Goal: Information Seeking & Learning: Learn about a topic

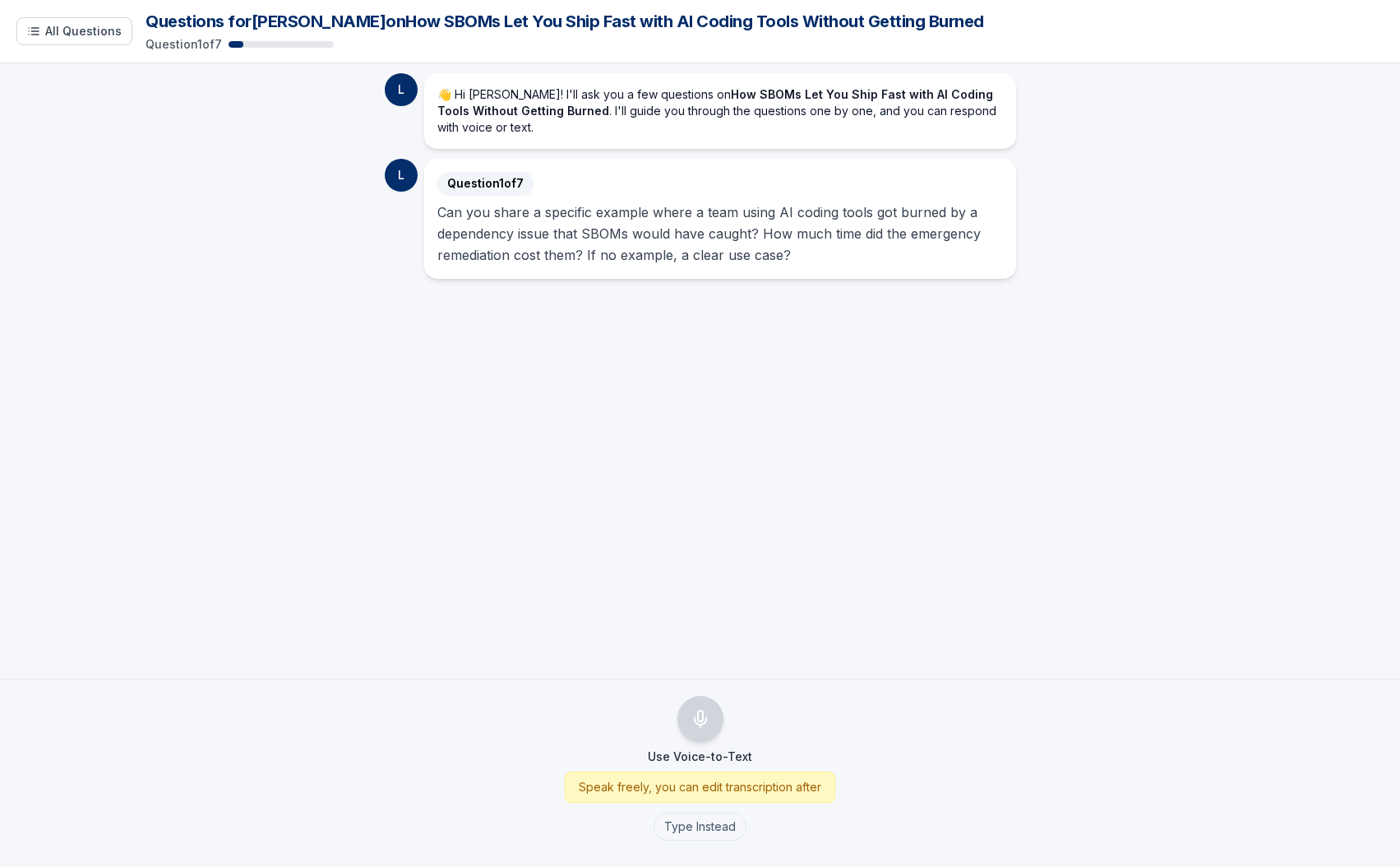
click at [507, 177] on span "Question 1 of 7" at bounding box center [485, 183] width 96 height 23
click at [504, 184] on span "Question 1 of 7" at bounding box center [485, 183] width 96 height 23
click at [44, 42] on button "All Questions" at bounding box center [74, 31] width 116 height 28
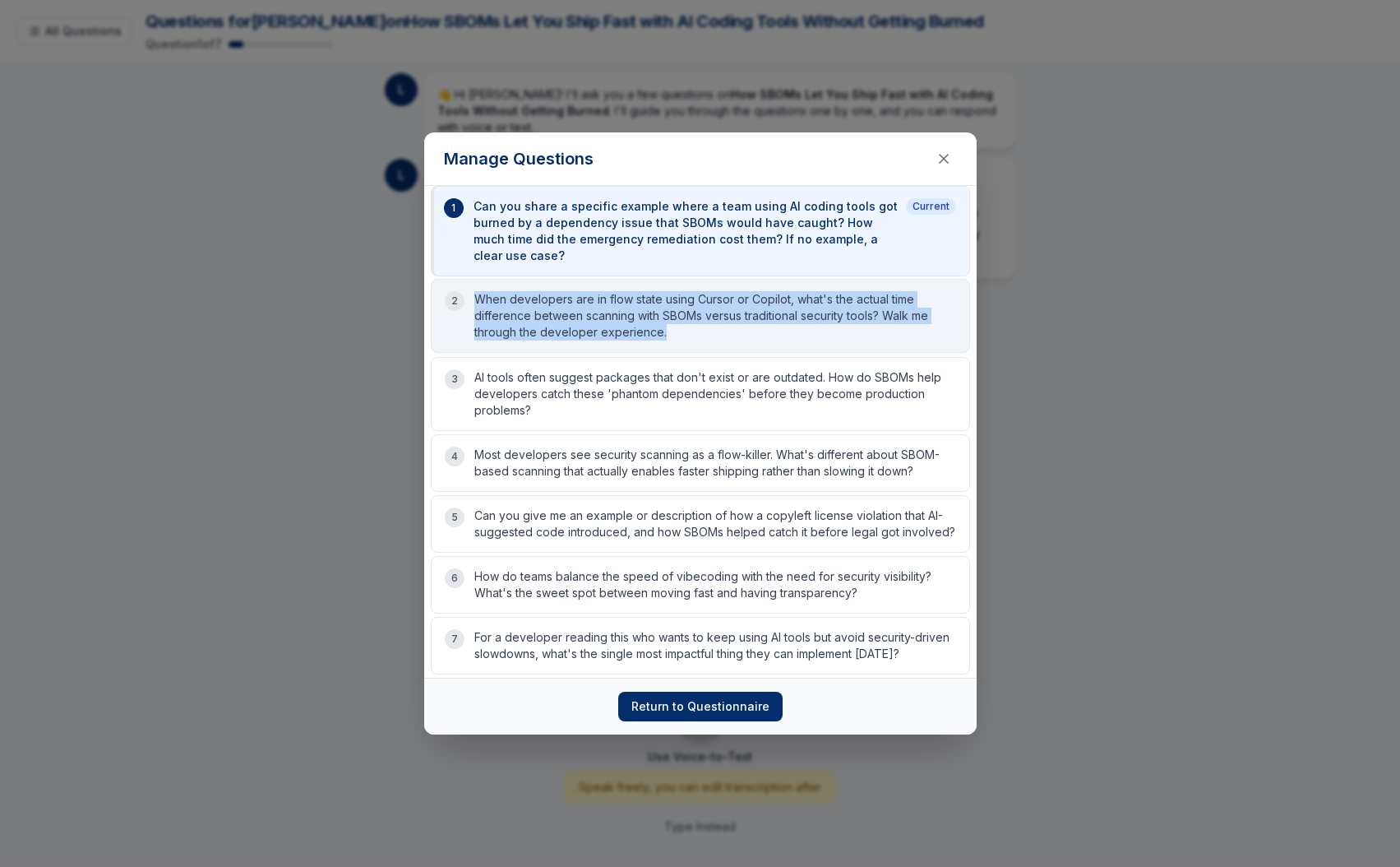
drag, startPoint x: 696, startPoint y: 344, endPoint x: 472, endPoint y: 301, distance: 228.1
click at [472, 301] on div "2 When developers are in flow state using Cursor or Copilot, what's the actual …" at bounding box center [700, 315] width 539 height 74
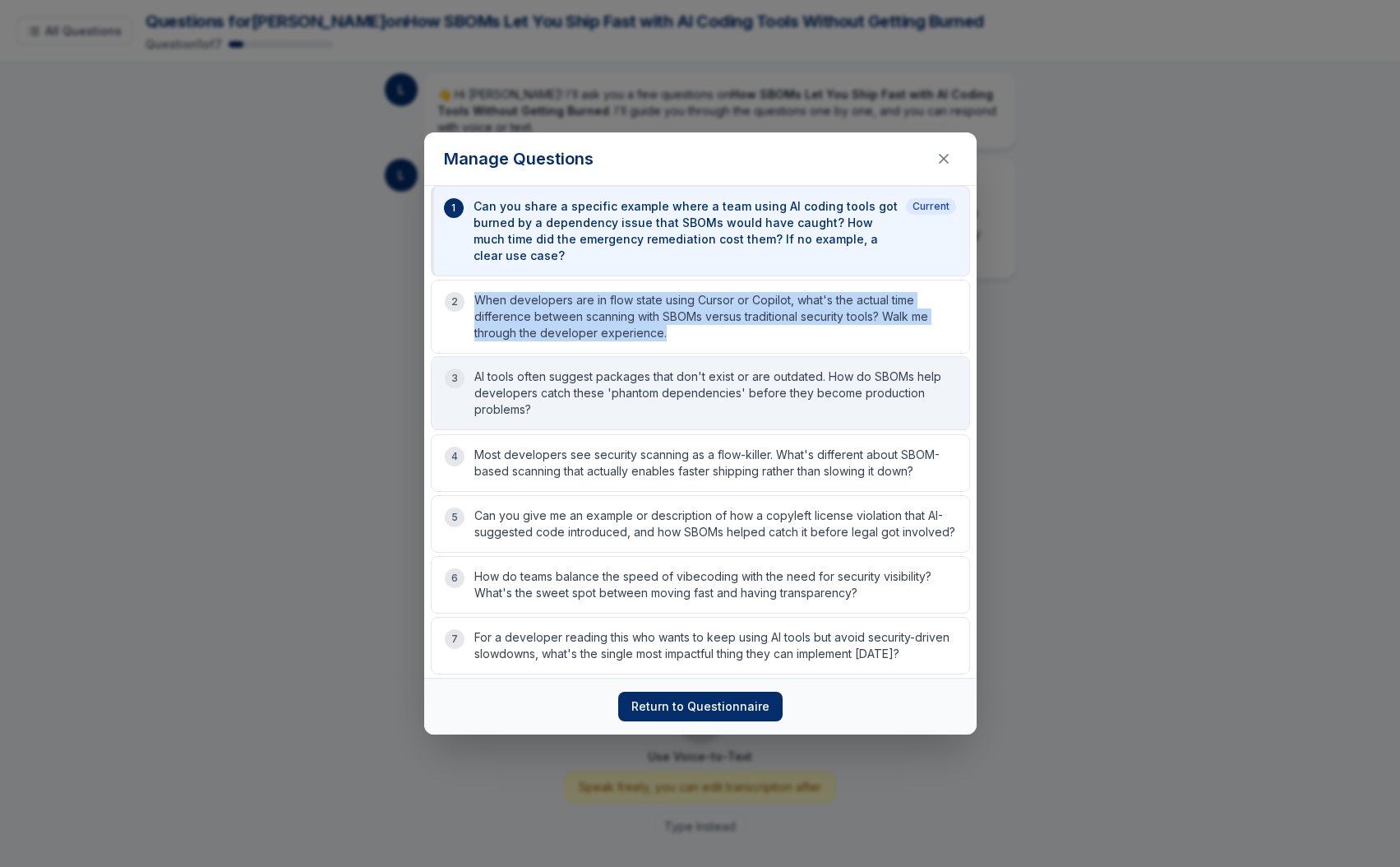
copy p "When developers are in flow state using Cursor or Copilot, what's the actual ti…"
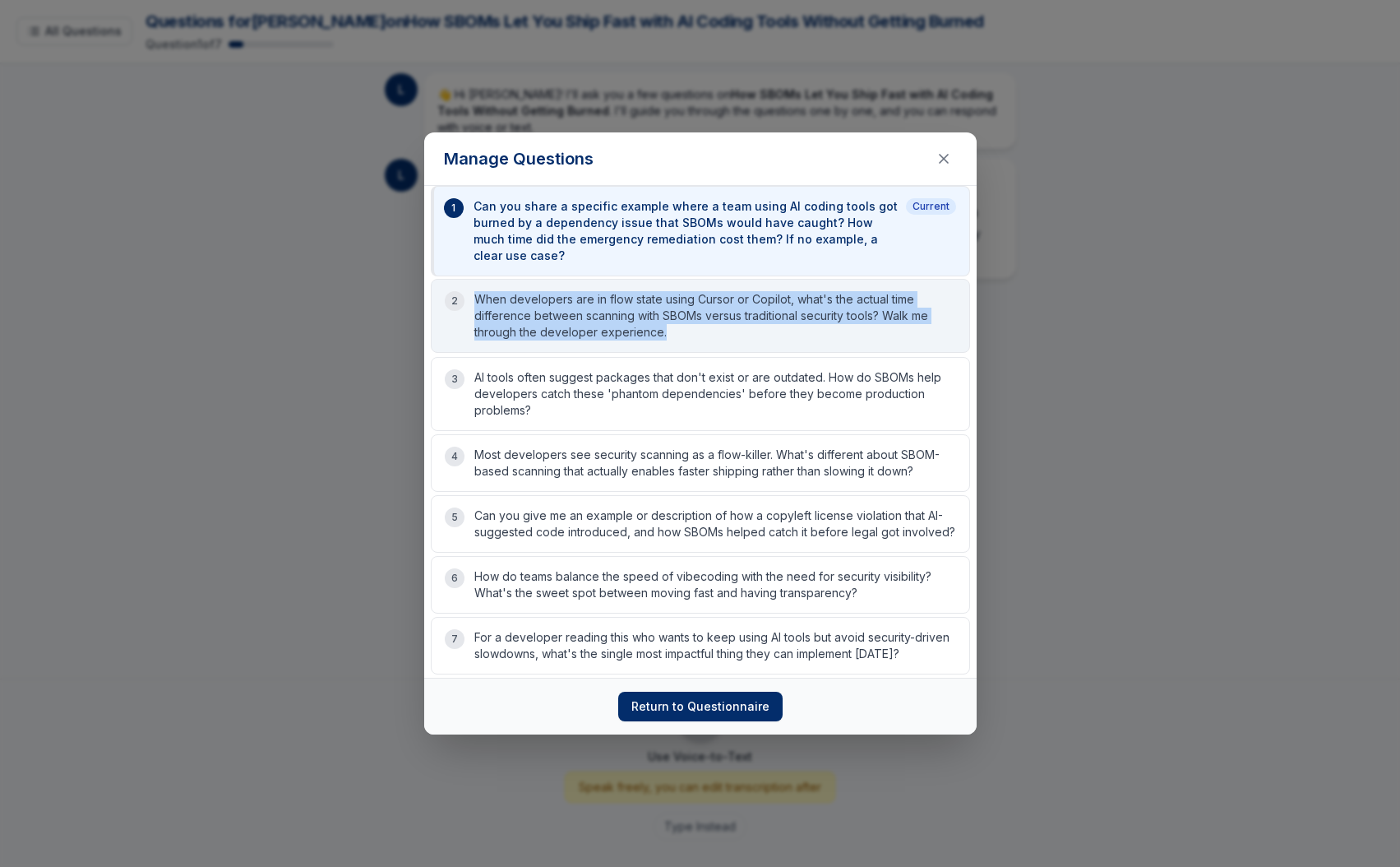
click at [748, 330] on p "When developers are in flow state using Cursor or Copilot, what's the actual ti…" at bounding box center [714, 316] width 482 height 49
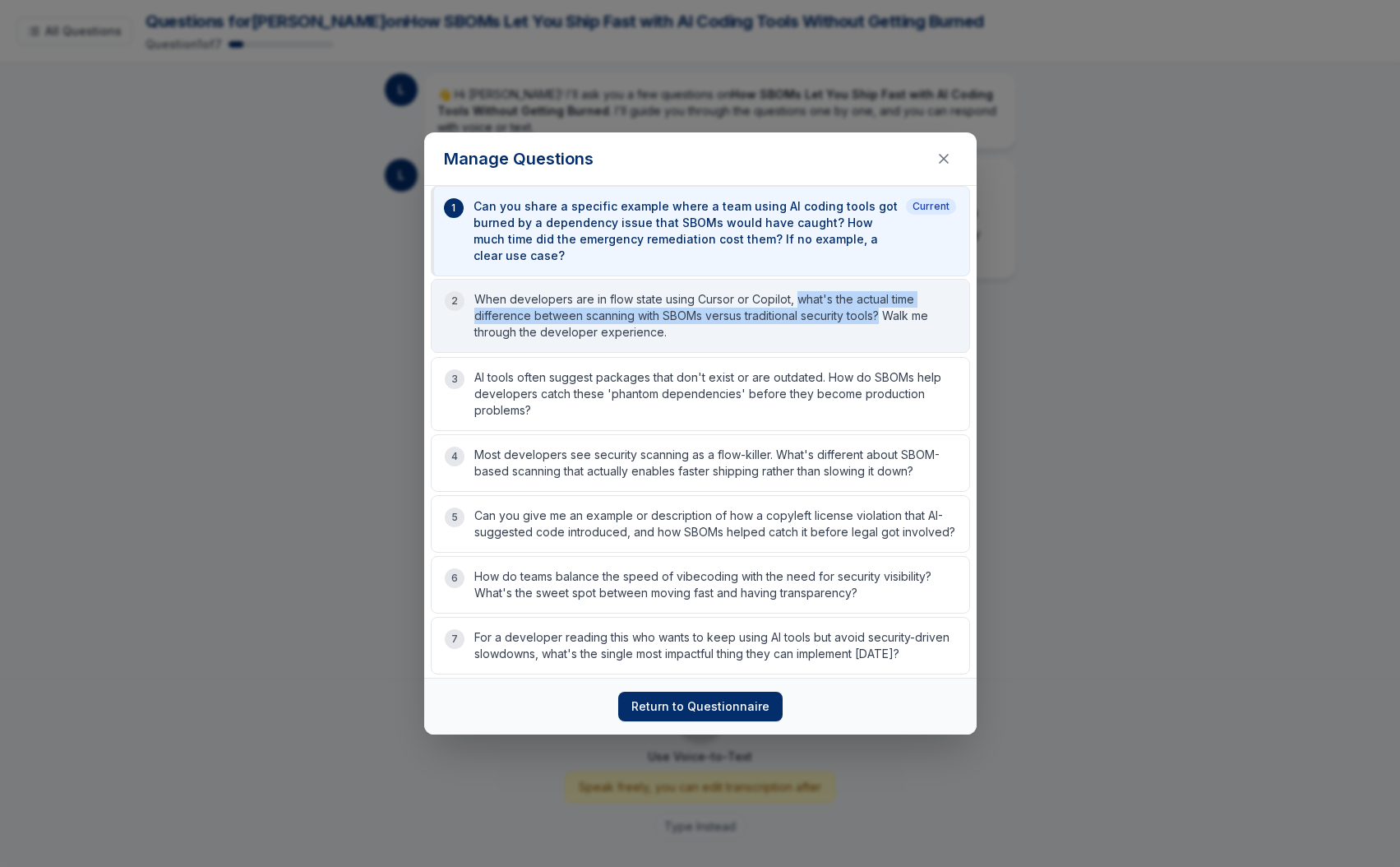
drag, startPoint x: 807, startPoint y: 302, endPoint x: 880, endPoint y: 315, distance: 74.1
click at [880, 315] on p "When developers are in flow state using Cursor or Copilot, what's the actual ti…" at bounding box center [714, 316] width 482 height 49
copy p "what's the actual time difference between scanning with SBOMs versus traditiona…"
